Goal: Task Accomplishment & Management: Use online tool/utility

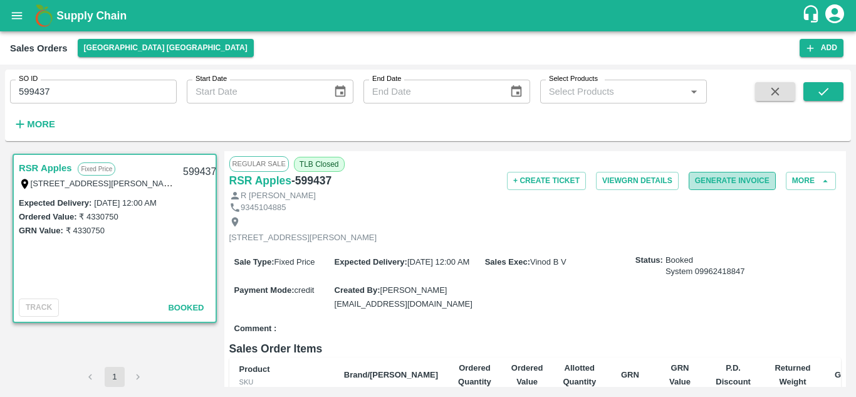
click at [728, 180] on button "Generate Invoice" at bounding box center [732, 181] width 87 height 18
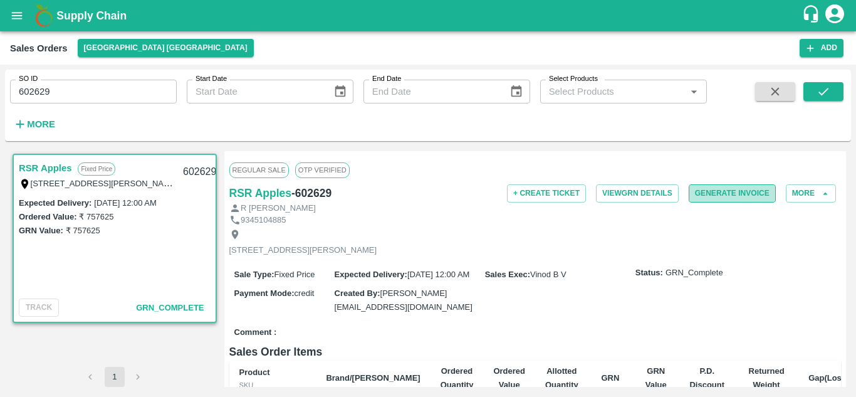
click at [733, 192] on button "Generate Invoice" at bounding box center [732, 193] width 87 height 18
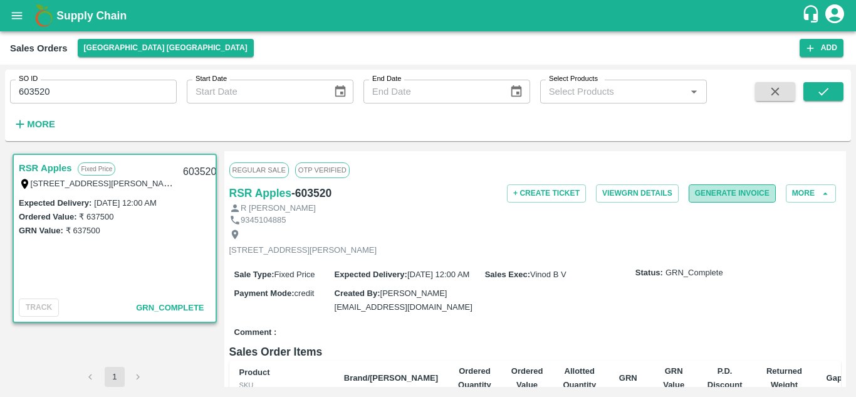
click at [748, 194] on button "Generate Invoice" at bounding box center [732, 193] width 87 height 18
click at [706, 194] on button "Generate Invoice" at bounding box center [732, 193] width 87 height 18
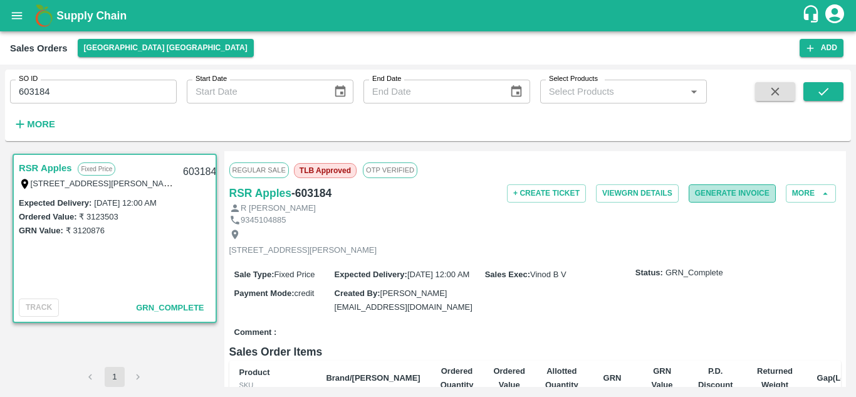
click at [715, 191] on button "Generate Invoice" at bounding box center [732, 193] width 87 height 18
